Goal: Find specific page/section: Find specific page/section

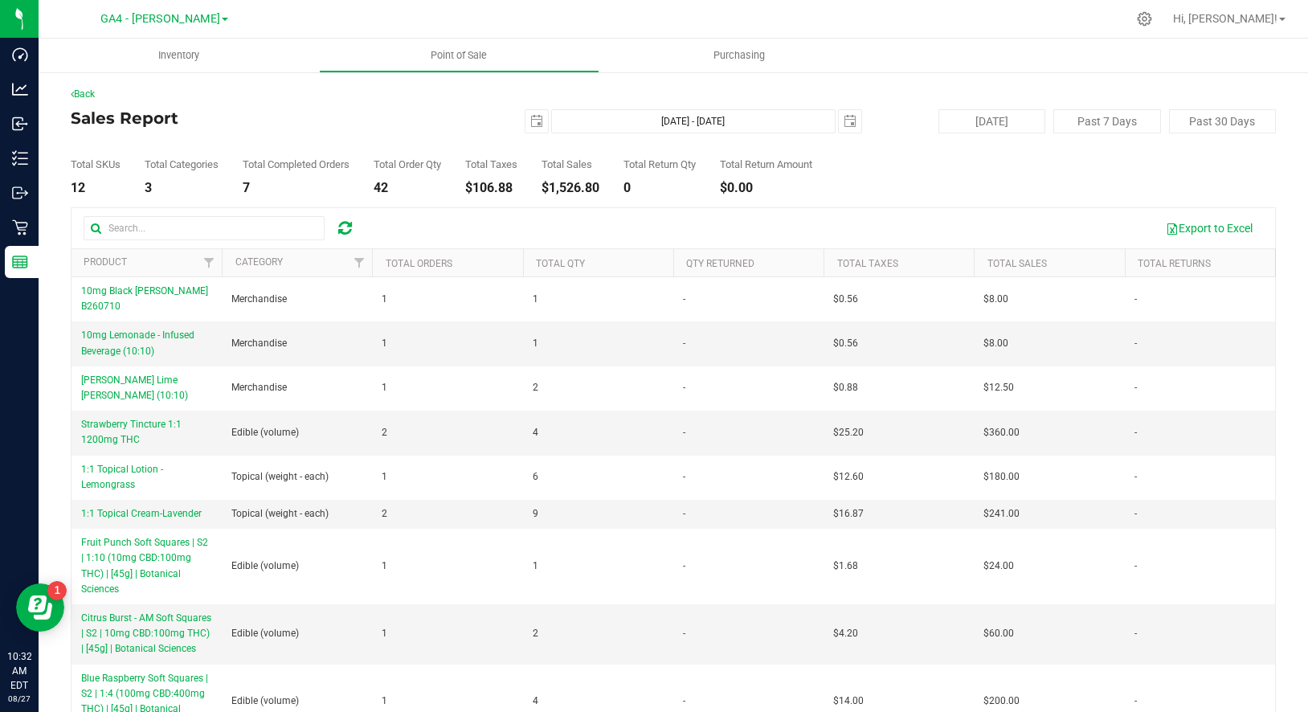
click at [166, 9] on div "GA4 - [PERSON_NAME] Cultivation GA1 - [PERSON_NAME] GA2 - [GEOGRAPHIC_DATA] [GE…" at bounding box center [164, 18] width 128 height 19
click at [165, 9] on div "GA4 - [PERSON_NAME] Cultivation GA1 - [PERSON_NAME] GA2 - [GEOGRAPHIC_DATA] [GE…" at bounding box center [164, 18] width 128 height 19
click at [154, 14] on span "GA4 - [PERSON_NAME]" at bounding box center [160, 19] width 120 height 14
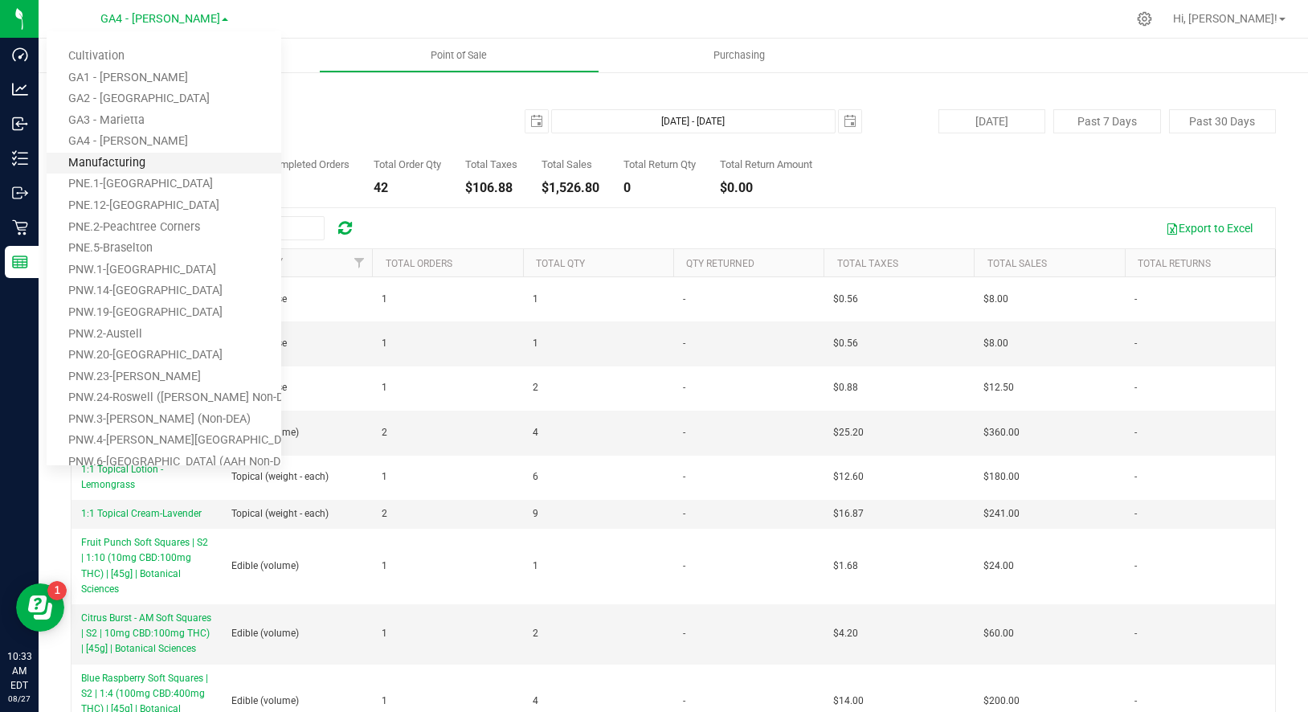
click at [118, 158] on link "Manufacturing" at bounding box center [164, 164] width 235 height 22
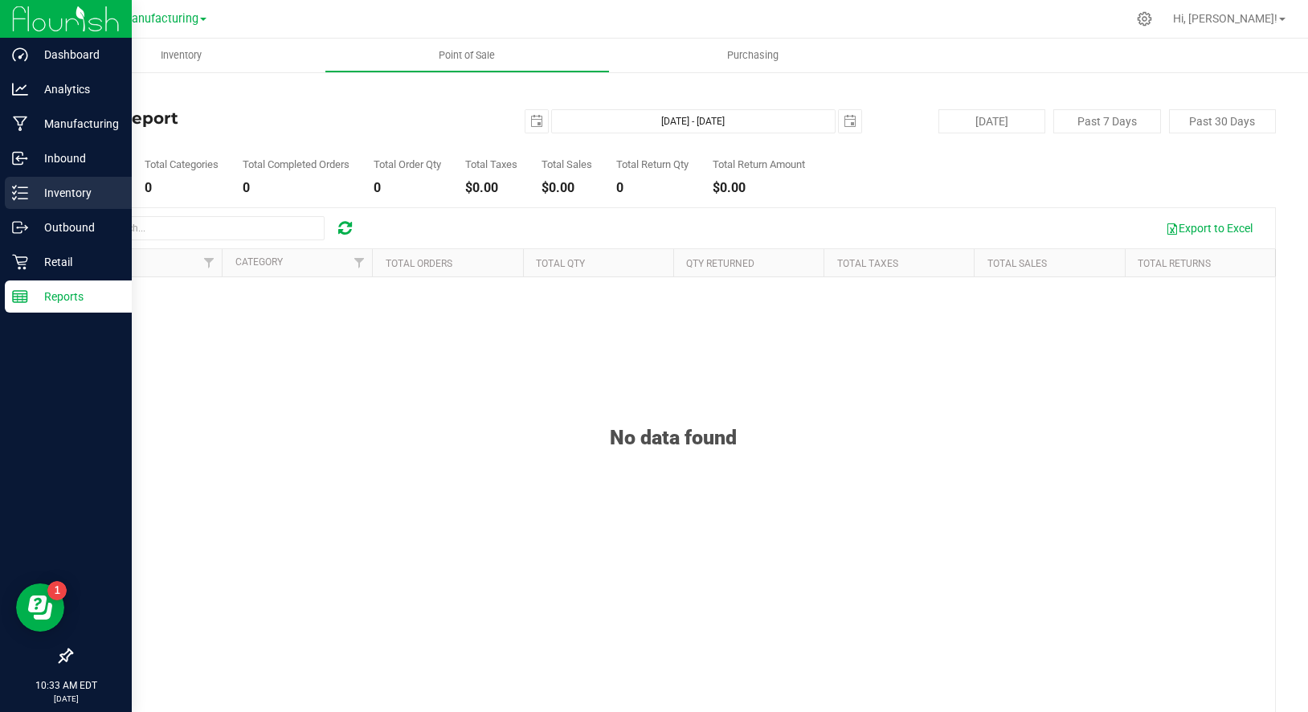
click at [47, 190] on p "Inventory" at bounding box center [76, 192] width 96 height 19
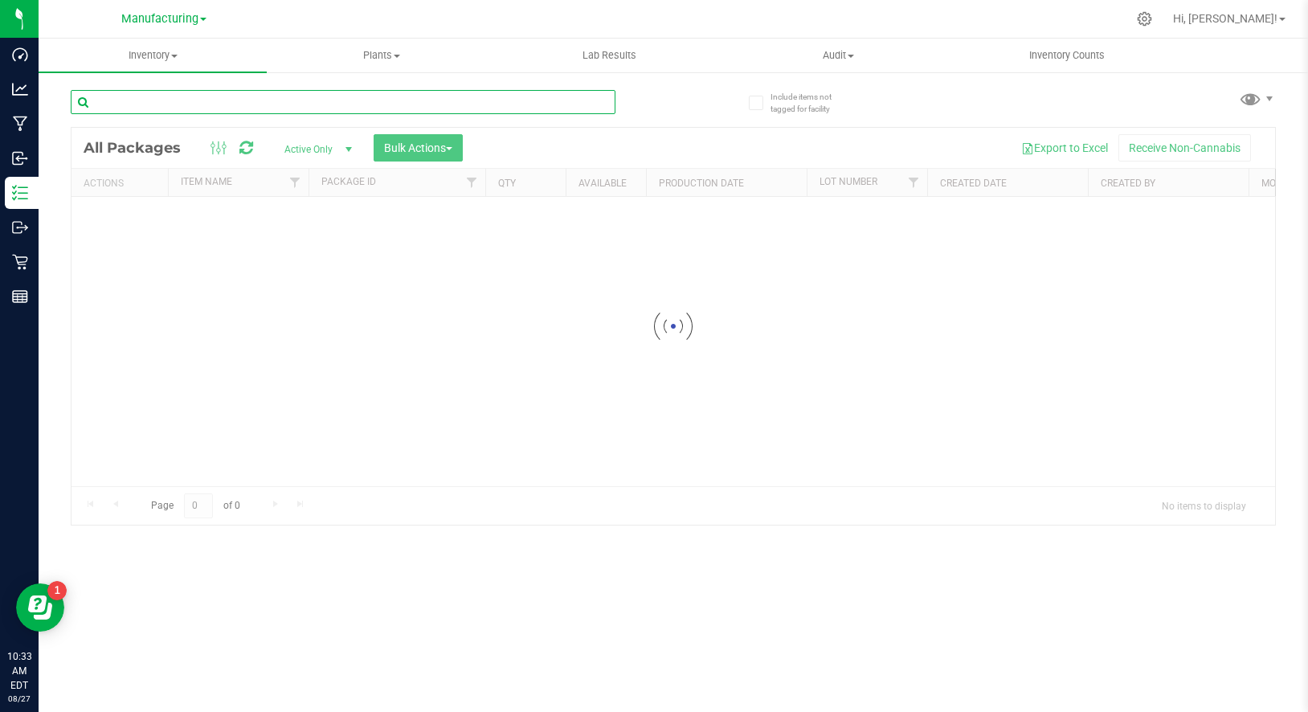
click at [227, 96] on input "text" at bounding box center [343, 102] width 545 height 24
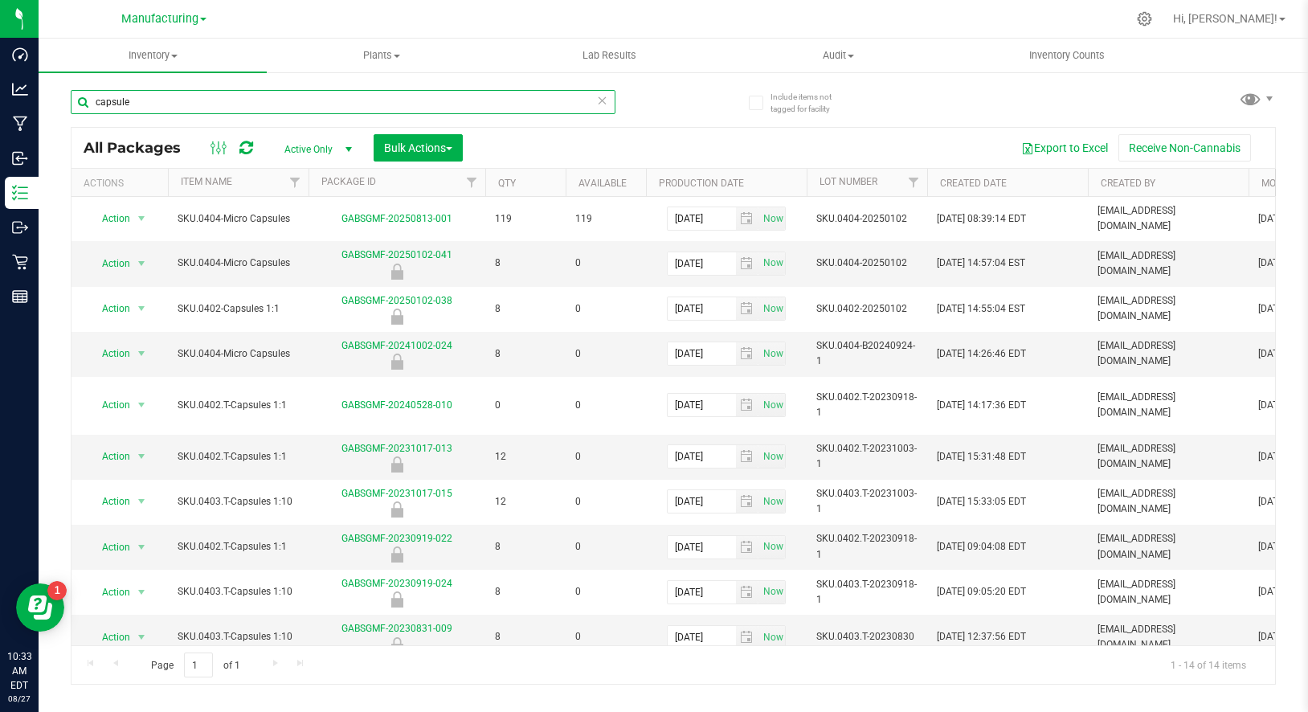
type input "capsule"
